Goal: Task Accomplishment & Management: Complete application form

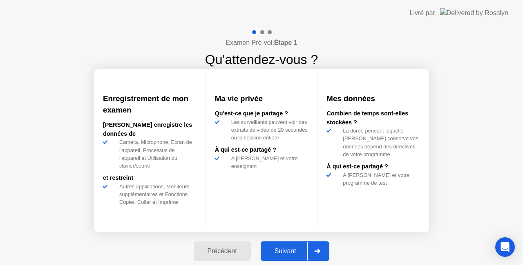
click at [279, 248] on div "Suivant" at bounding box center [285, 251] width 45 height 7
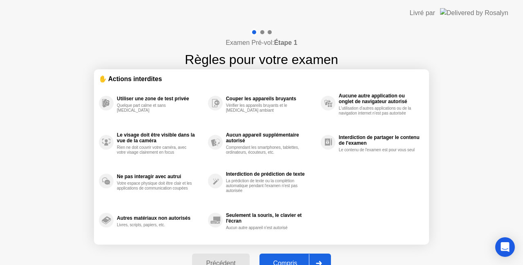
click at [280, 257] on button "Compris" at bounding box center [294, 264] width 71 height 20
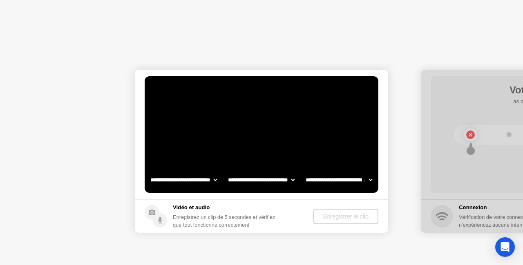
select select "**********"
select select "*******"
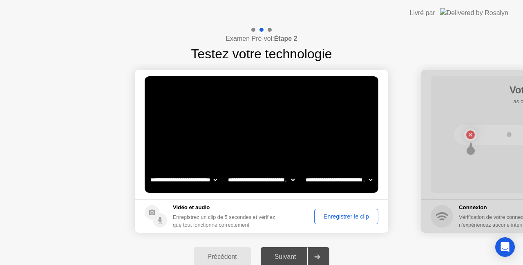
drag, startPoint x: 470, startPoint y: 132, endPoint x: 439, endPoint y: 142, distance: 32.0
click at [342, 214] on div "Enregistrer le clip" at bounding box center [346, 217] width 58 height 7
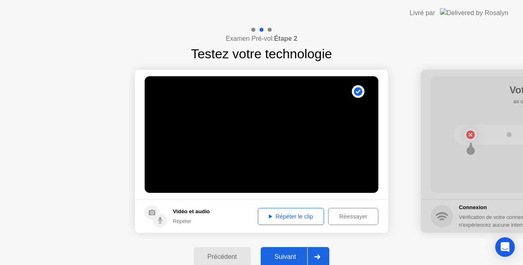
click at [298, 215] on div "Répéter le clip" at bounding box center [291, 217] width 60 height 7
click at [341, 218] on div "Réessayer" at bounding box center [353, 217] width 45 height 7
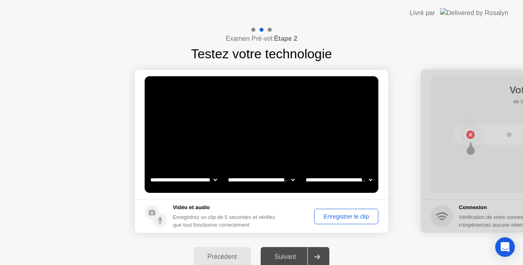
click at [343, 216] on div "Enregistrer le clip" at bounding box center [346, 217] width 58 height 7
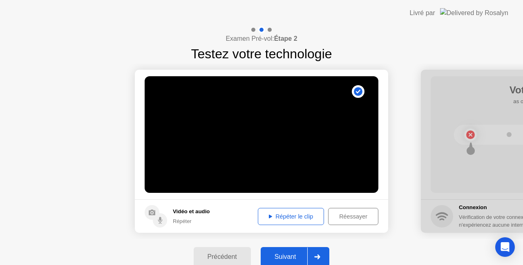
click at [307, 214] on div "Répéter le clip" at bounding box center [291, 217] width 60 height 7
click at [317, 257] on icon at bounding box center [318, 257] width 6 height 5
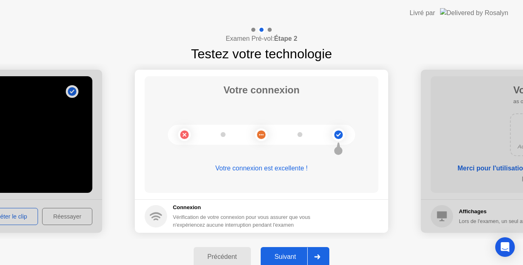
click at [316, 253] on div at bounding box center [317, 257] width 20 height 19
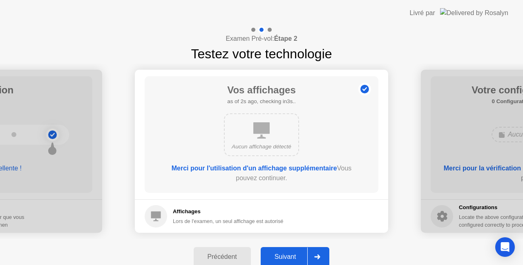
click at [320, 253] on div at bounding box center [317, 257] width 20 height 19
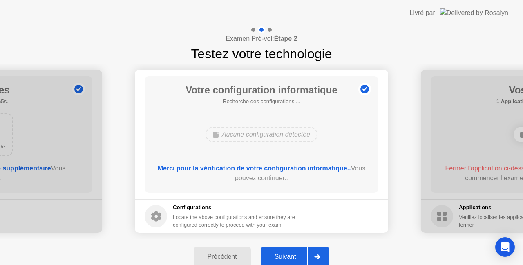
click at [320, 253] on div at bounding box center [317, 257] width 20 height 19
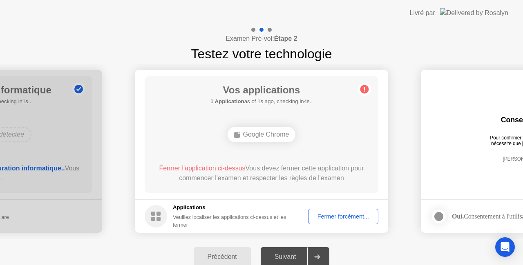
click at [335, 220] on div "Fermer forcément..." at bounding box center [343, 217] width 65 height 7
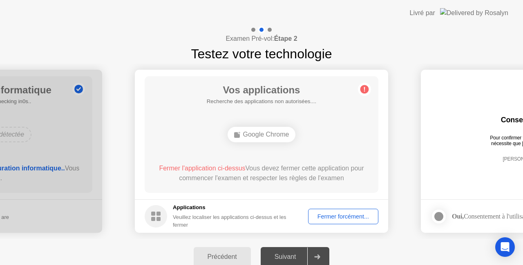
click at [268, 136] on div "Google Chrome" at bounding box center [262, 135] width 68 height 16
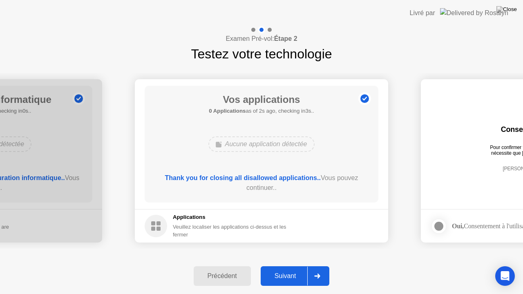
click at [314, 265] on div at bounding box center [317, 276] width 20 height 19
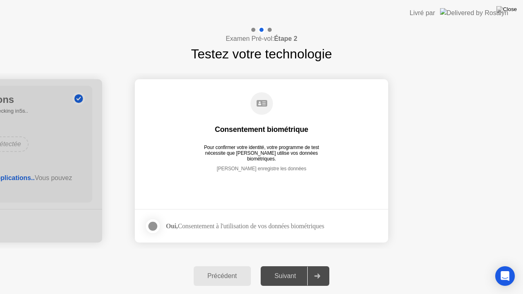
click at [239, 222] on div "Oui, Consentement à l'utilisation de vos données biométriques" at bounding box center [245, 226] width 158 height 8
click at [154, 224] on div at bounding box center [153, 226] width 10 height 10
click at [299, 265] on div "Suivant" at bounding box center [285, 275] width 45 height 7
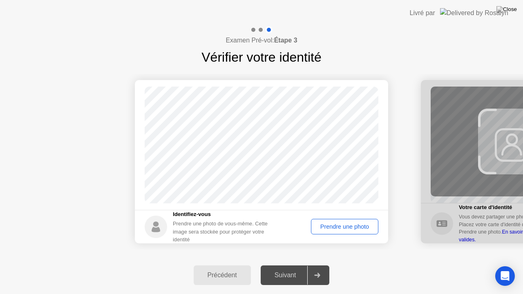
click at [328, 226] on div "Prendre une photo" at bounding box center [345, 226] width 62 height 7
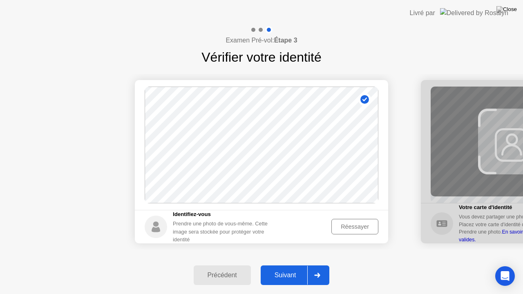
click at [319, 265] on div at bounding box center [317, 275] width 20 height 19
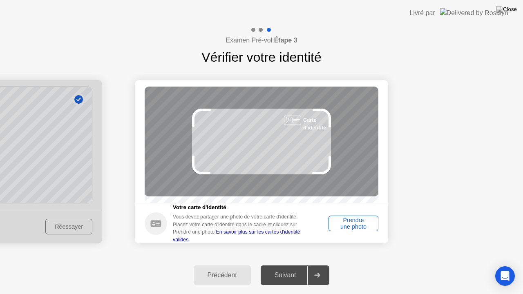
click at [346, 226] on div "Prendre une photo" at bounding box center [353, 223] width 44 height 13
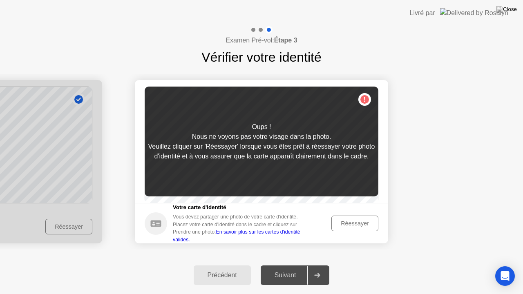
click at [349, 223] on div "Réessayer" at bounding box center [354, 223] width 41 height 7
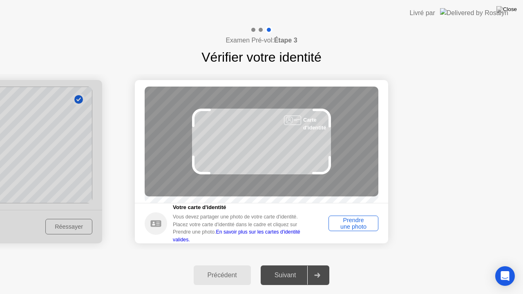
click at [349, 222] on div "Prendre une photo" at bounding box center [353, 223] width 44 height 13
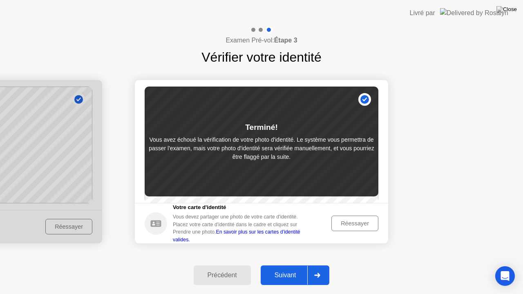
click at [349, 222] on div "Réessayer" at bounding box center [354, 223] width 41 height 7
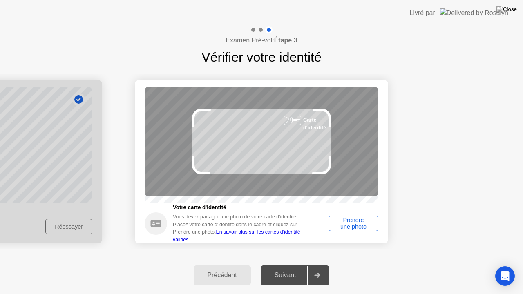
click at [349, 222] on div "Prendre une photo" at bounding box center [353, 223] width 44 height 13
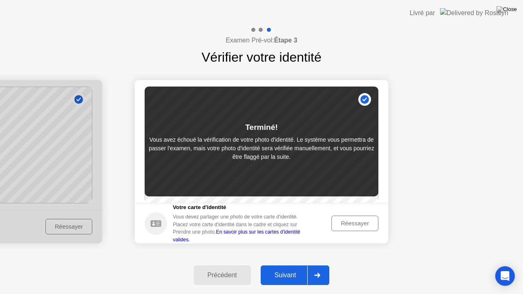
click at [347, 224] on div "Réessayer" at bounding box center [354, 223] width 41 height 7
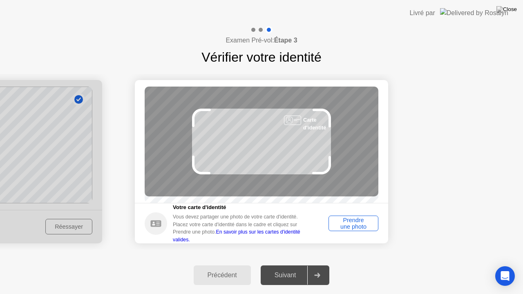
click at [347, 224] on div "Prendre une photo" at bounding box center [353, 223] width 44 height 13
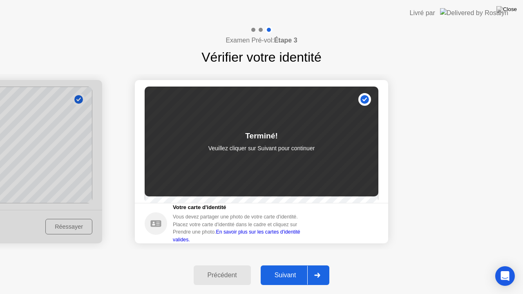
click at [297, 265] on div "Suivant" at bounding box center [285, 275] width 45 height 7
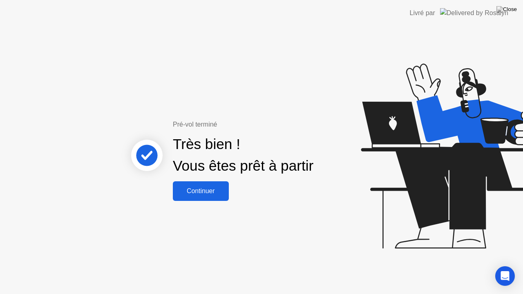
click at [204, 193] on div "Continuer" at bounding box center [200, 190] width 51 height 7
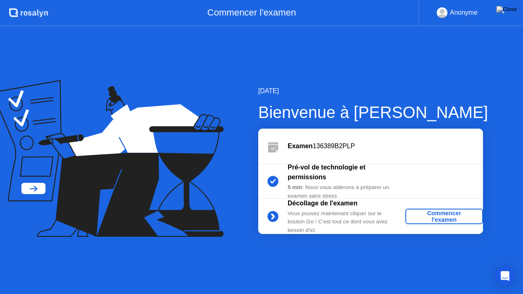
click at [444, 213] on div "Commencer l'examen" at bounding box center [443, 216] width 71 height 13
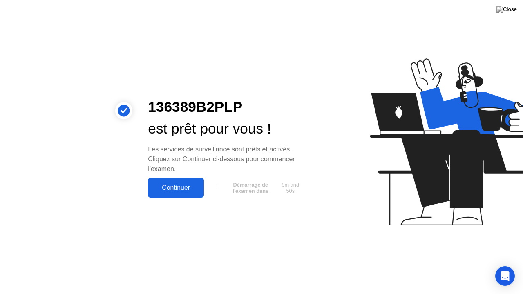
click at [176, 185] on div "Continuer" at bounding box center [175, 187] width 51 height 7
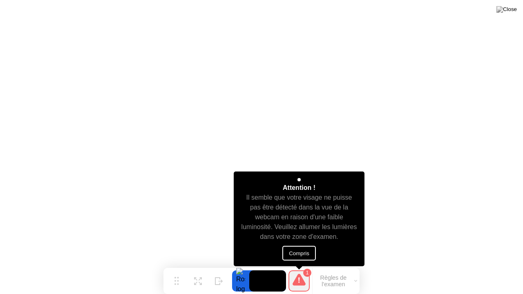
click at [301, 248] on button "Compris" at bounding box center [298, 253] width 33 height 15
